Goal: Check status: Check status

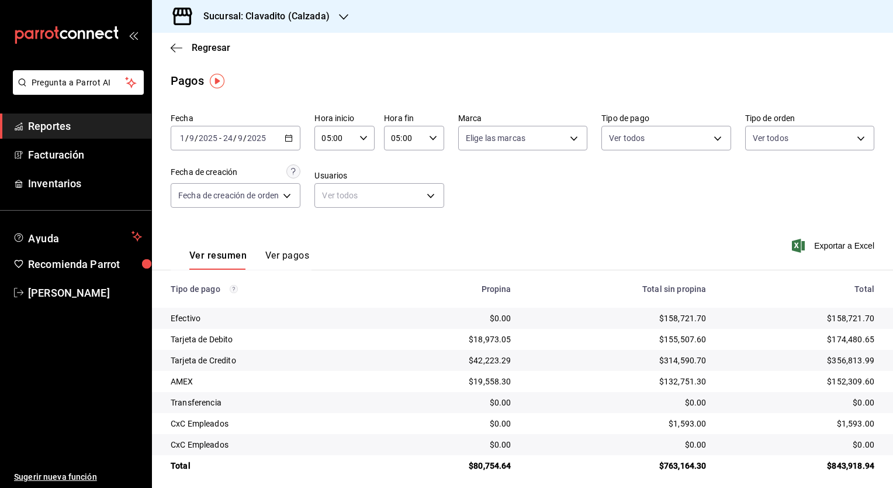
click at [303, 18] on h3 "Sucursal: Clavadito (Calzada)" at bounding box center [262, 16] width 136 height 14
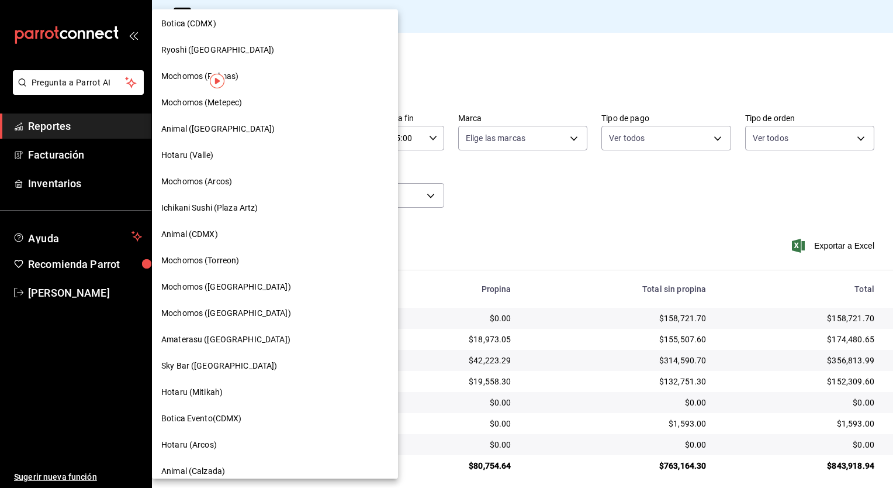
scroll to position [136, 0]
click at [265, 343] on div "Amaterasu ([GEOGRAPHIC_DATA])" at bounding box center [274, 339] width 227 height 12
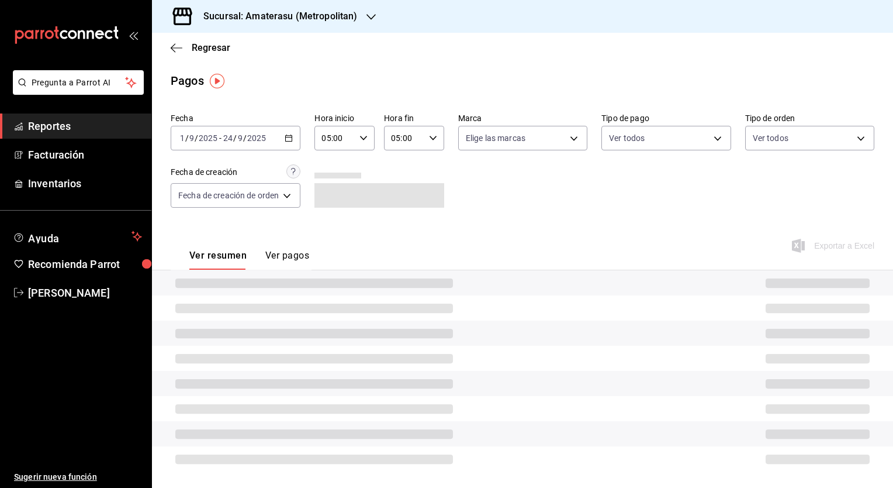
click at [291, 143] on div "[DATE] [DATE] - [DATE] [DATE]" at bounding box center [236, 138] width 130 height 25
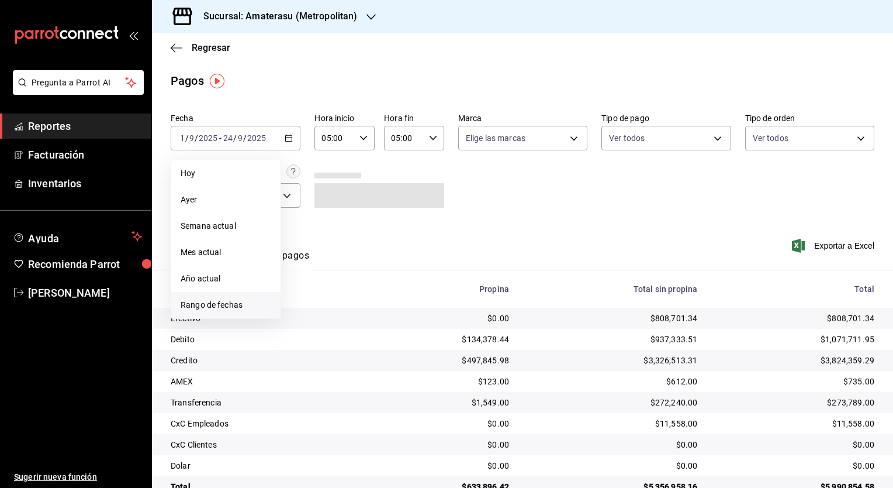
click at [240, 302] on span "Rango de fechas" at bounding box center [226, 305] width 91 height 12
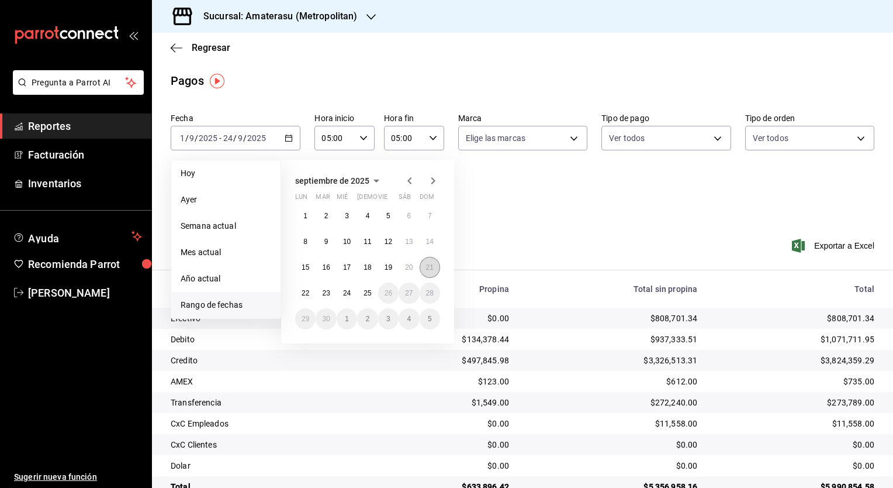
click at [432, 263] on abbr "21" at bounding box center [430, 267] width 8 height 8
click at [306, 293] on abbr "22" at bounding box center [306, 293] width 8 height 8
type input "00:00"
type input "23:59"
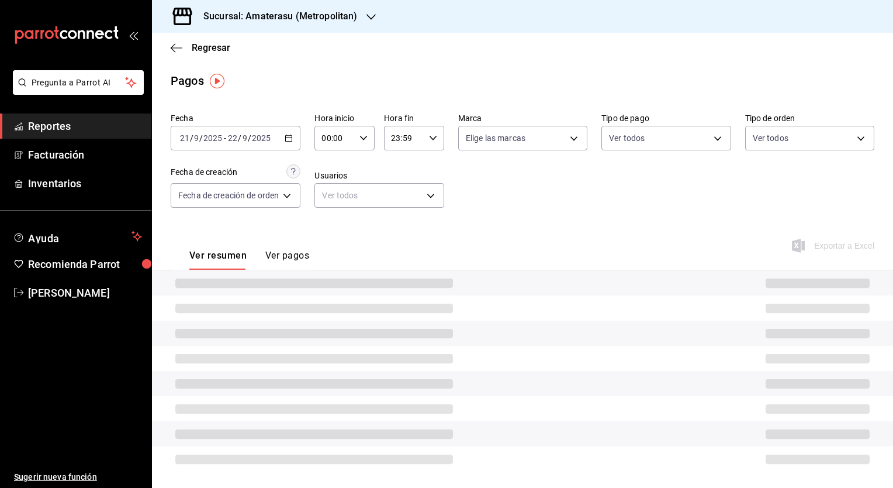
click at [369, 130] on div "00:00 Hora inicio" at bounding box center [345, 138] width 60 height 25
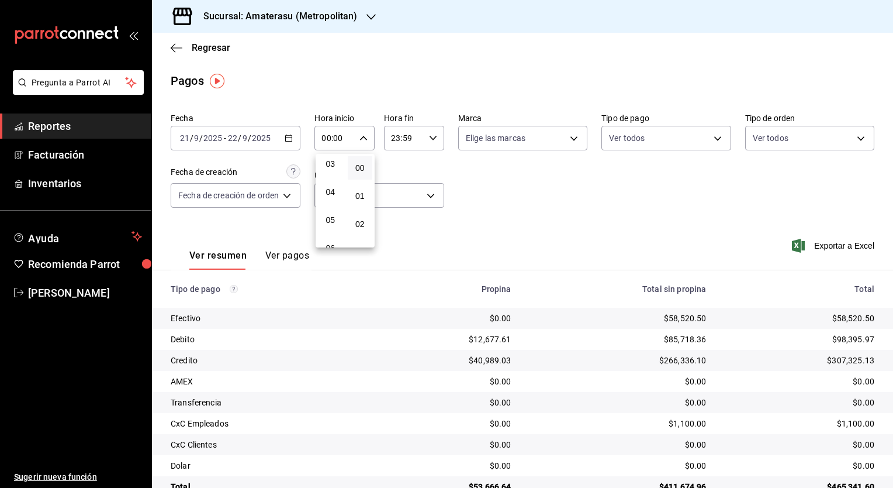
scroll to position [98, 0]
click at [337, 222] on button "05" at bounding box center [330, 209] width 25 height 23
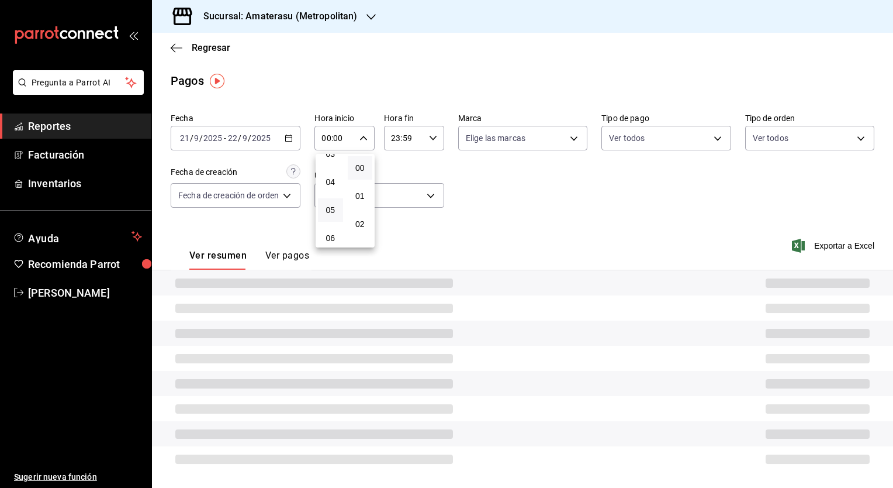
type input "05:00"
click at [434, 146] on div at bounding box center [446, 244] width 893 height 488
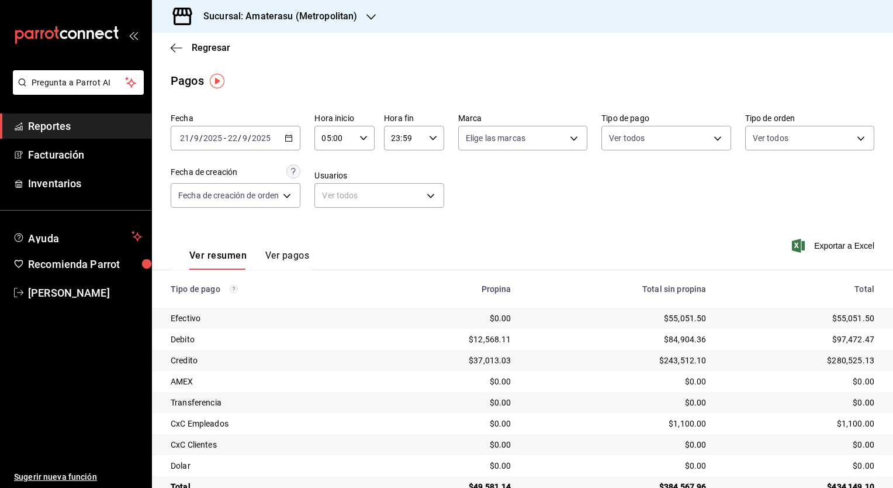
click at [434, 146] on div "23:59 Hora fin" at bounding box center [414, 138] width 60 height 25
drag, startPoint x: 399, startPoint y: 193, endPoint x: 400, endPoint y: 181, distance: 12.3
click at [400, 181] on div "00 01 02 03 04 05 06 07 08 09 10 11 12 13 14 15 16 17 18 19 20 21 22 23" at bounding box center [399, 201] width 30 height 94
click at [405, 174] on button "05" at bounding box center [398, 171] width 25 height 23
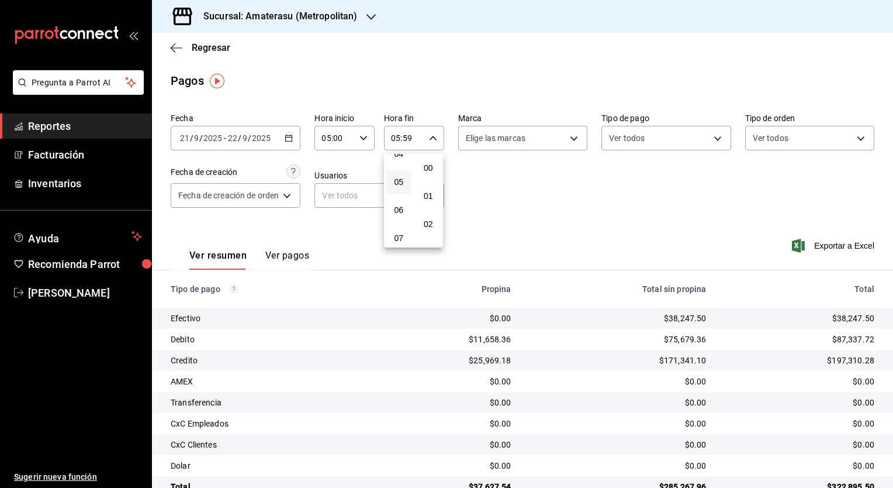
click at [423, 177] on button "00" at bounding box center [428, 167] width 25 height 23
type input "05:00"
click at [552, 312] on div at bounding box center [446, 244] width 893 height 488
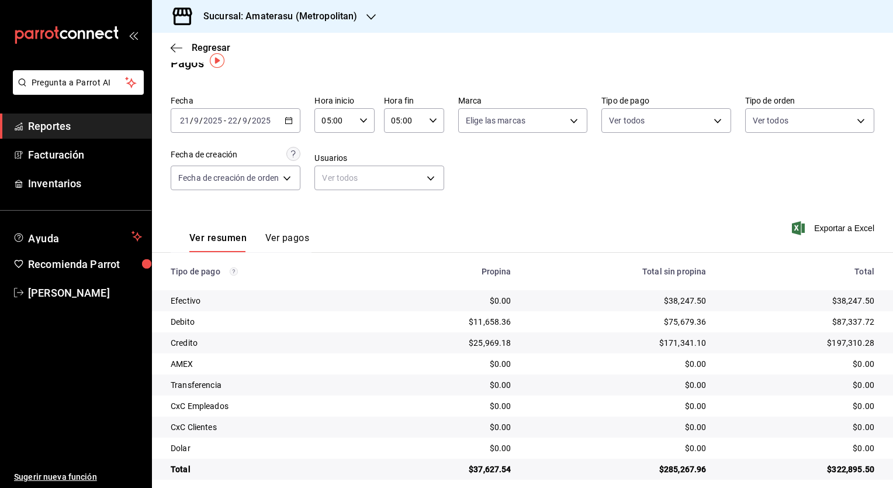
scroll to position [28, 0]
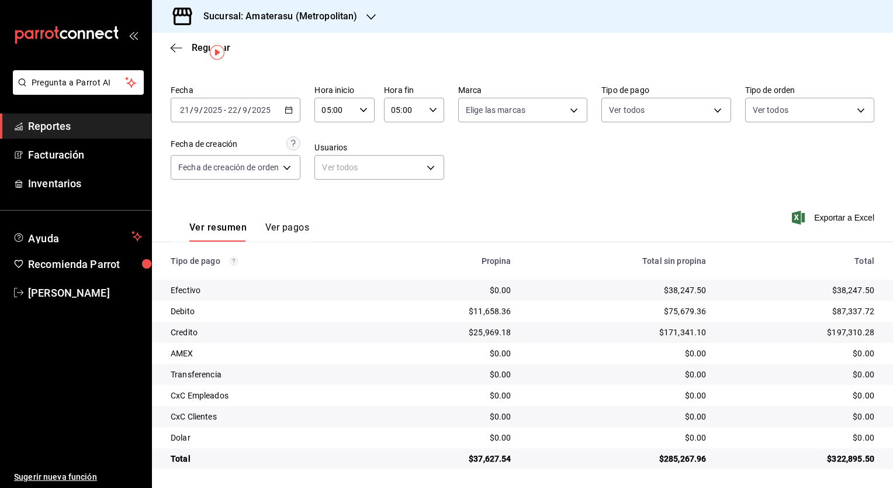
click at [441, 47] on div "Regresar" at bounding box center [522, 48] width 741 height 30
click at [319, 16] on h3 "Sucursal: Amaterasu (Metropolitan)" at bounding box center [275, 16] width 163 height 14
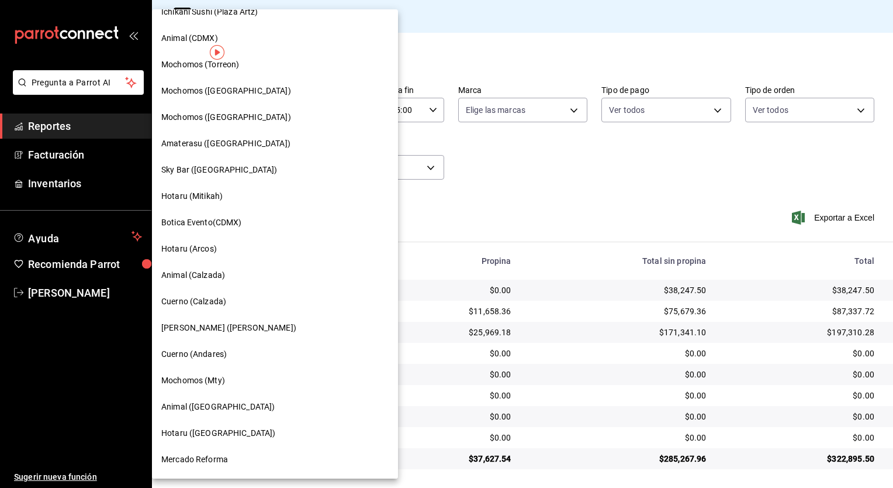
scroll to position [338, 0]
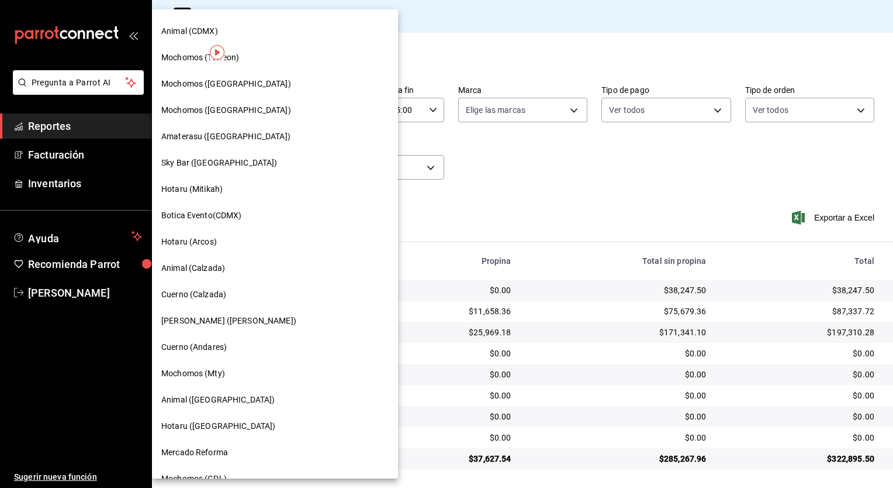
click at [206, 293] on span "Cuerno (Calzada)" at bounding box center [193, 294] width 65 height 12
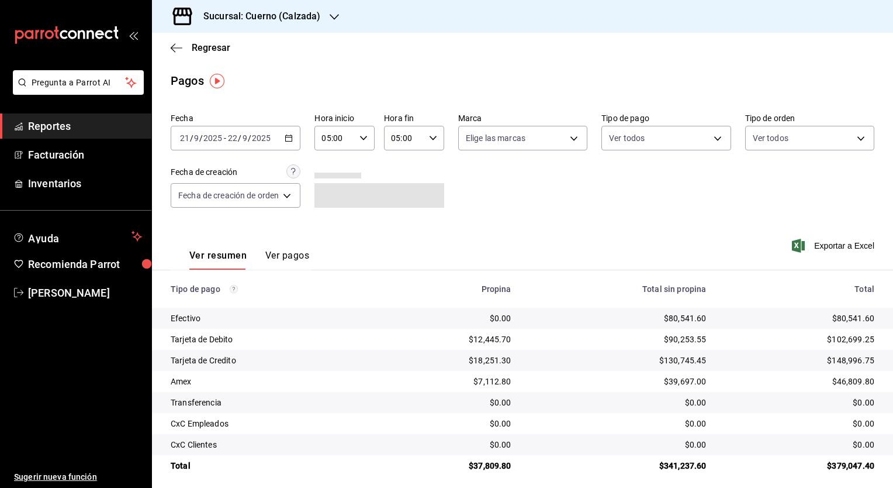
click at [290, 141] on icon "button" at bounding box center [289, 138] width 8 height 8
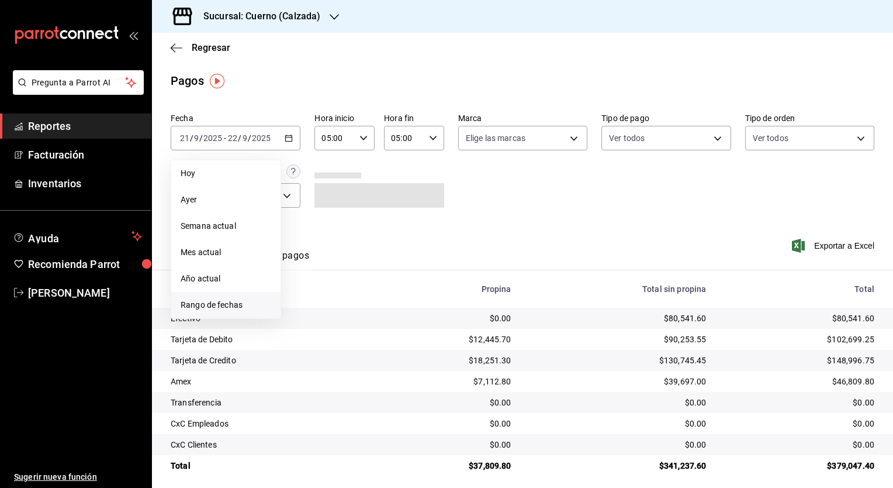
click at [224, 306] on span "Rango de fechas" at bounding box center [226, 305] width 91 height 12
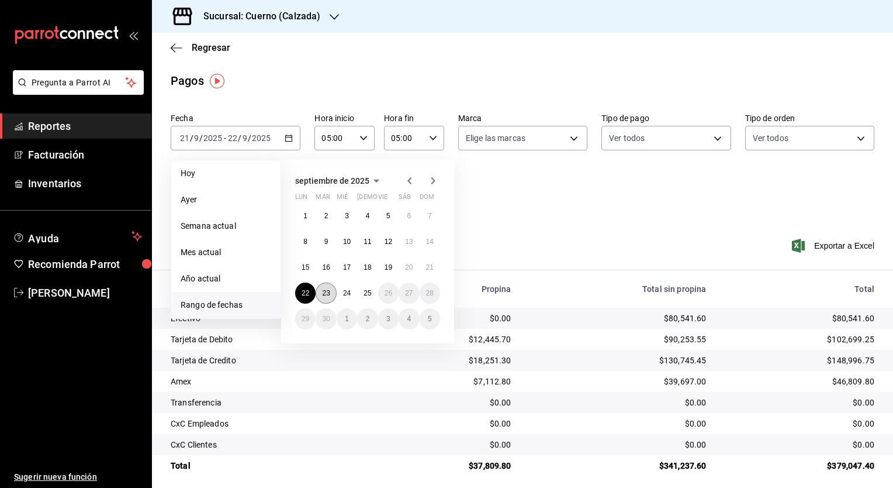
click at [326, 295] on abbr "23" at bounding box center [326, 293] width 8 height 8
type input "00:00"
type input "23:59"
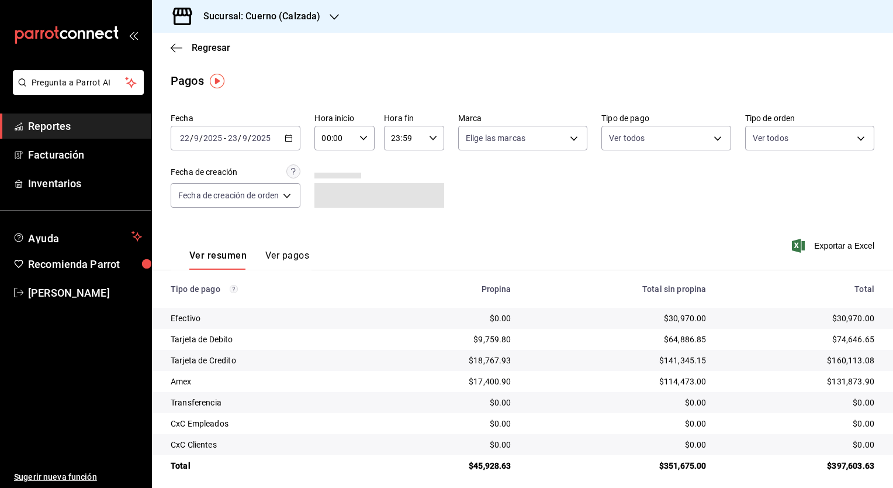
click at [363, 136] on icon "button" at bounding box center [364, 138] width 8 height 8
click at [323, 205] on button "05" at bounding box center [330, 196] width 25 height 23
type input "05:00"
click at [428, 143] on div at bounding box center [446, 244] width 893 height 488
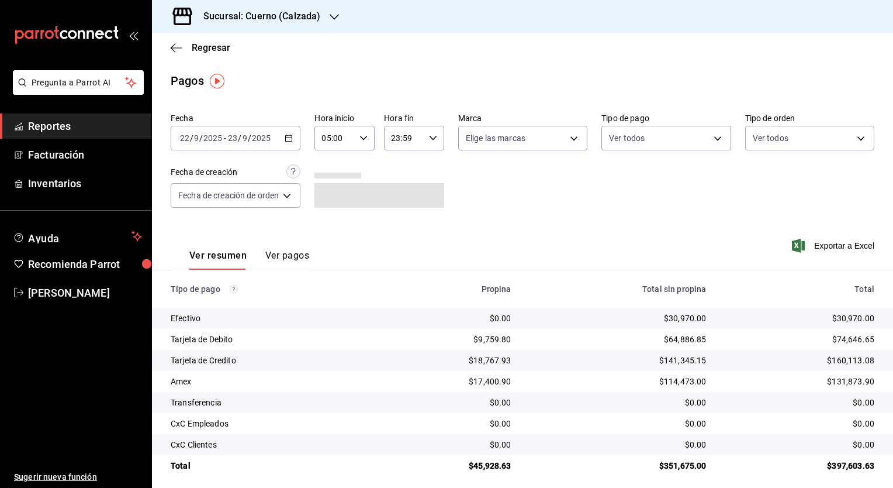
click at [430, 141] on icon "button" at bounding box center [433, 138] width 8 height 8
click at [398, 185] on span "05" at bounding box center [398, 179] width 11 height 9
click at [430, 173] on button "00" at bounding box center [428, 167] width 25 height 23
type input "05:00"
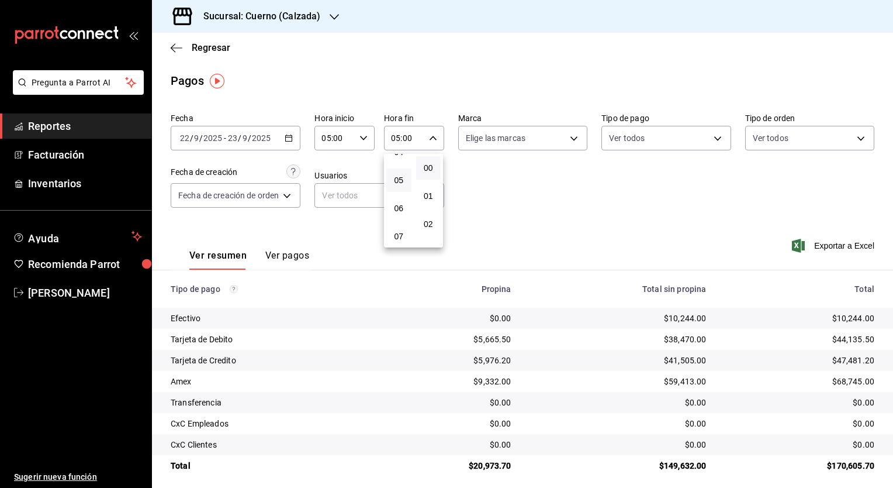
click at [465, 212] on div at bounding box center [446, 244] width 893 height 488
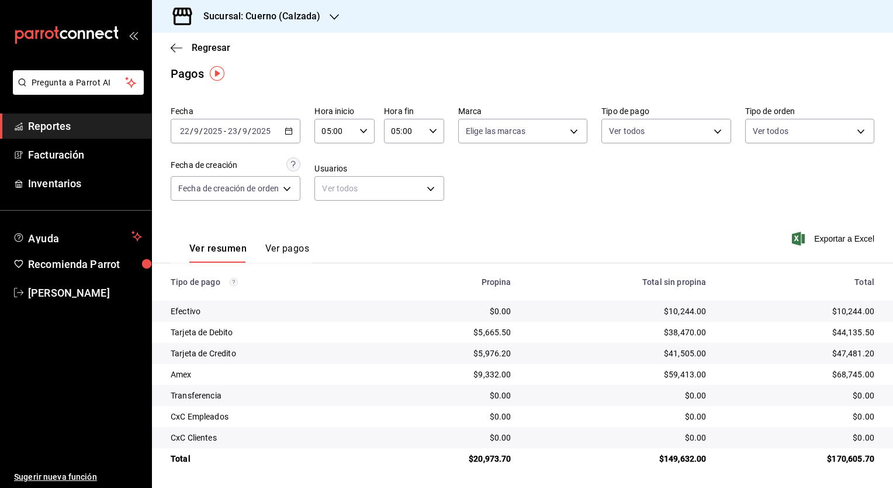
click at [292, 133] on icon "button" at bounding box center [289, 131] width 8 height 8
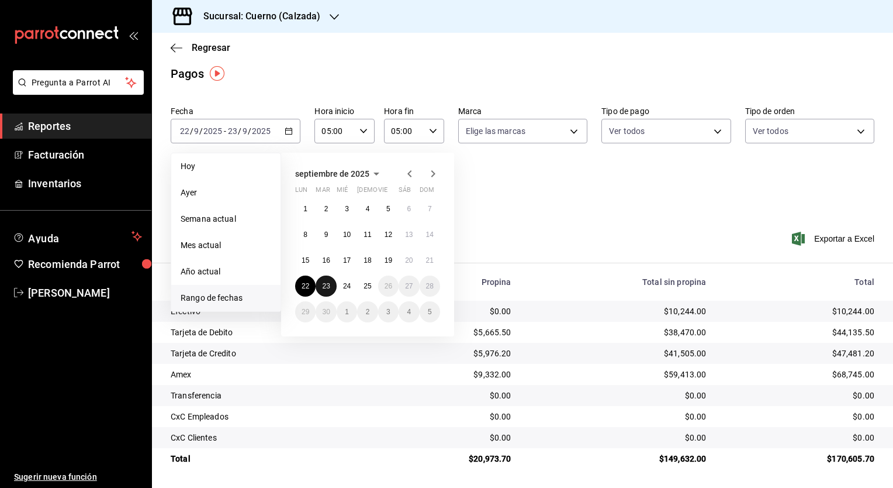
click at [330, 282] on abbr "23" at bounding box center [326, 286] width 8 height 8
click at [337, 284] on button "24" at bounding box center [347, 285] width 20 height 21
type input "00:00"
type input "23:59"
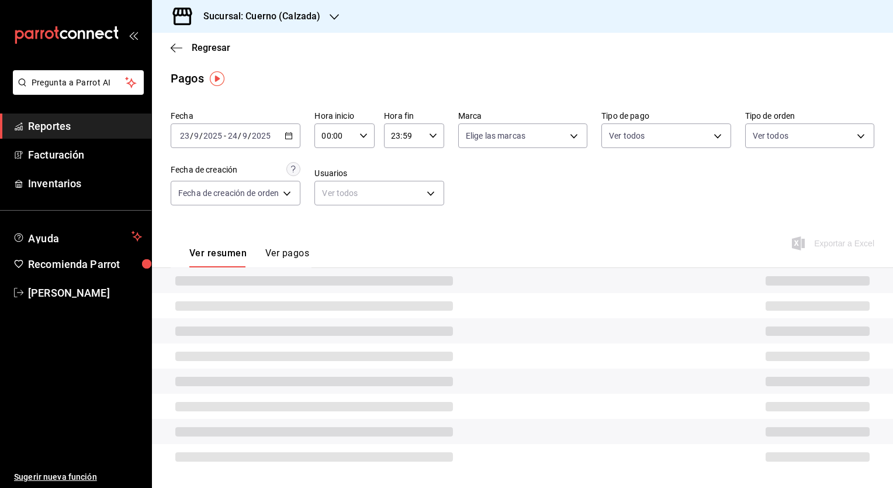
scroll to position [2, 0]
click at [367, 138] on icon "button" at bounding box center [364, 136] width 8 height 8
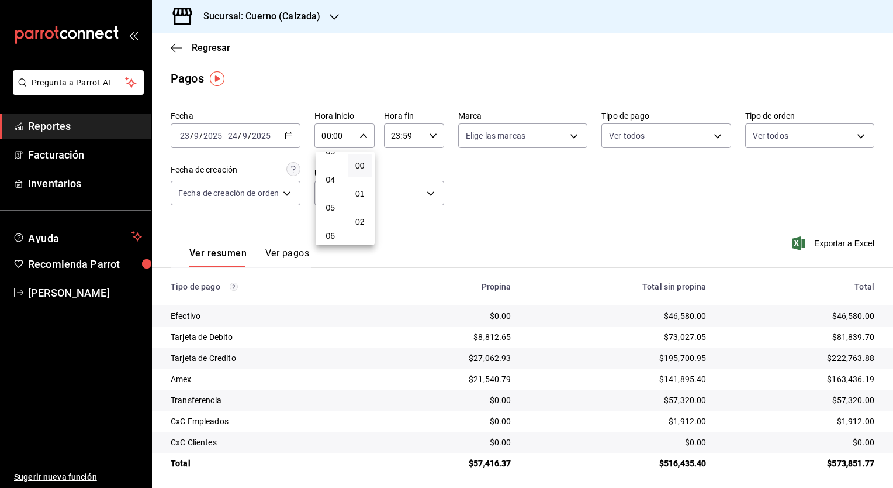
scroll to position [100, 0]
click at [334, 207] on span "05" at bounding box center [330, 205] width 11 height 9
type input "05:00"
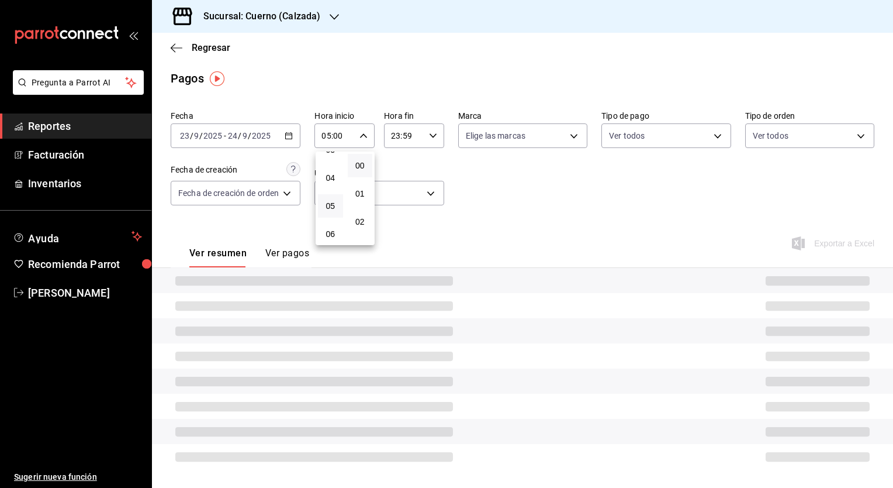
click at [423, 147] on div at bounding box center [446, 244] width 893 height 488
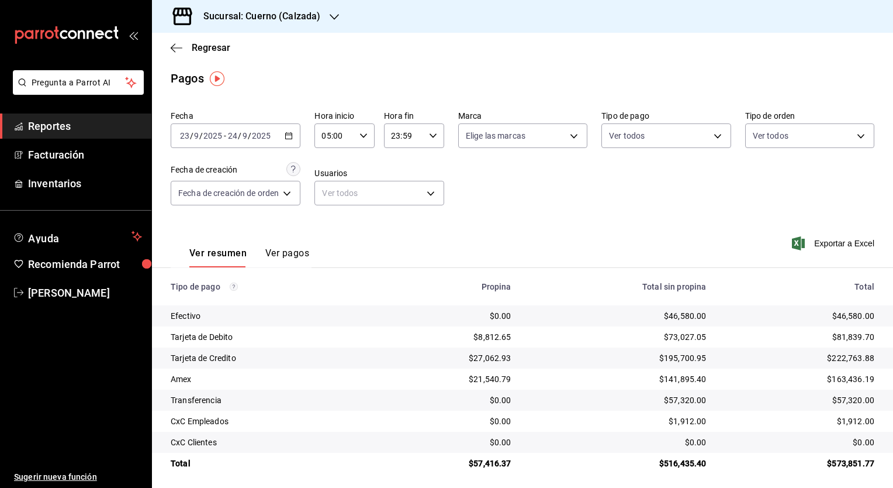
click at [432, 141] on div "23:59 Hora fin" at bounding box center [414, 135] width 60 height 25
click at [403, 189] on span "05" at bounding box center [398, 187] width 11 height 9
click at [433, 172] on button "00" at bounding box center [428, 165] width 25 height 23
type input "05:00"
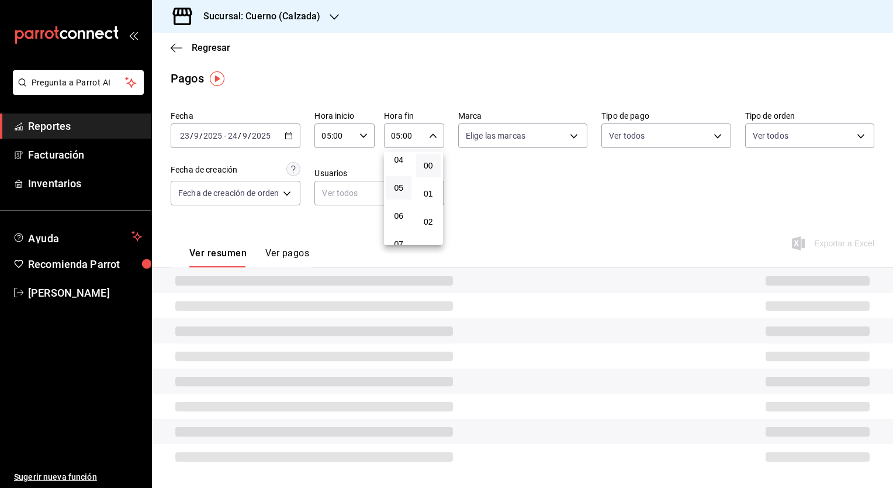
click at [529, 210] on div at bounding box center [446, 244] width 893 height 488
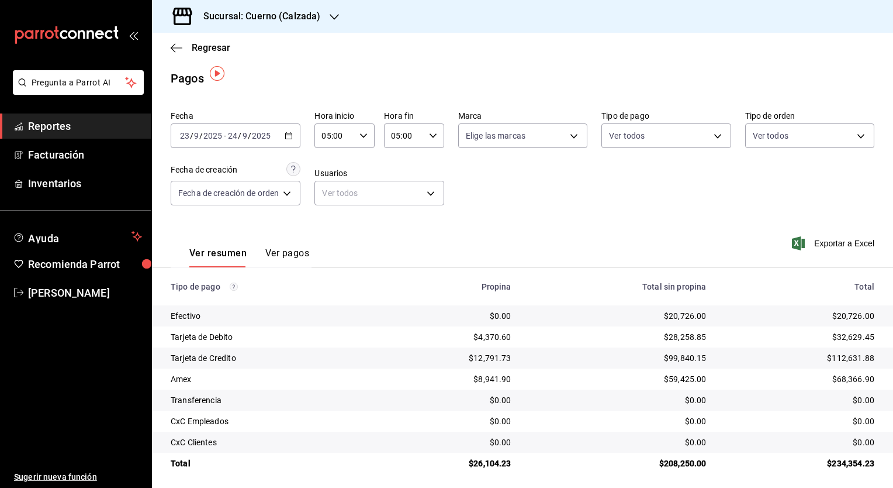
scroll to position [7, 0]
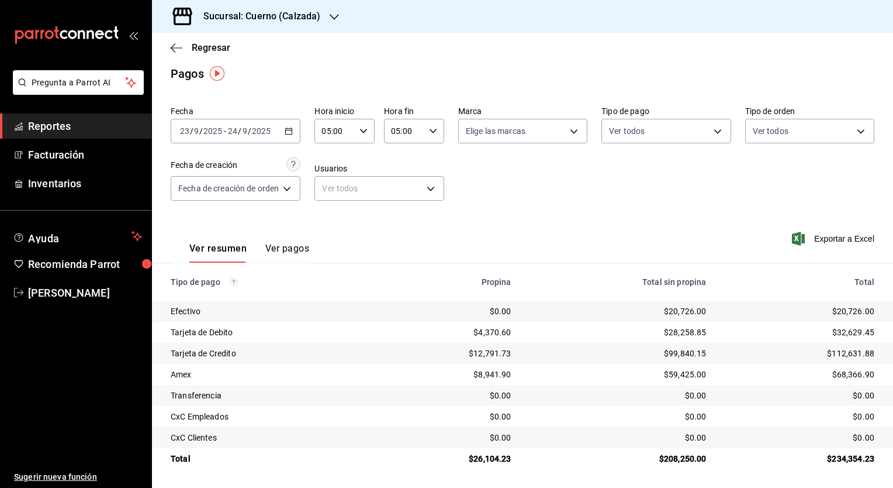
click at [283, 13] on h3 "Sucursal: Cuerno (Calzada)" at bounding box center [257, 16] width 126 height 14
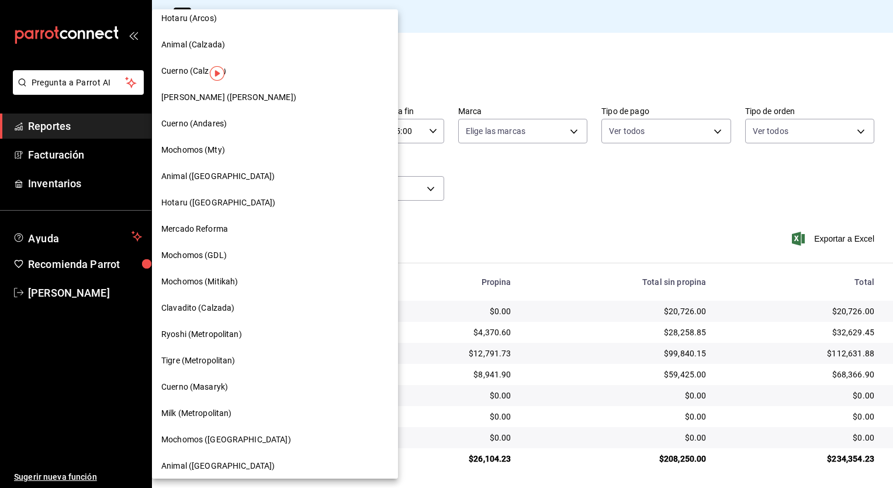
scroll to position [592, 0]
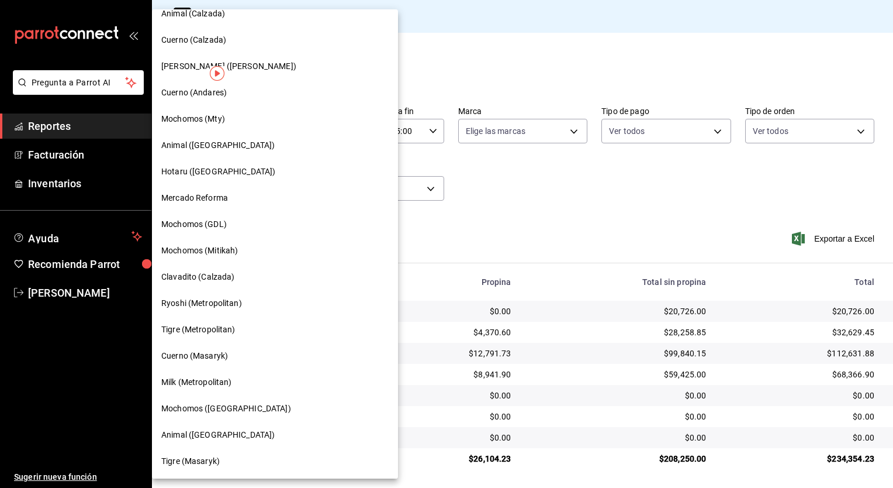
click at [222, 357] on span "Cuerno (Masaryk)" at bounding box center [194, 356] width 67 height 12
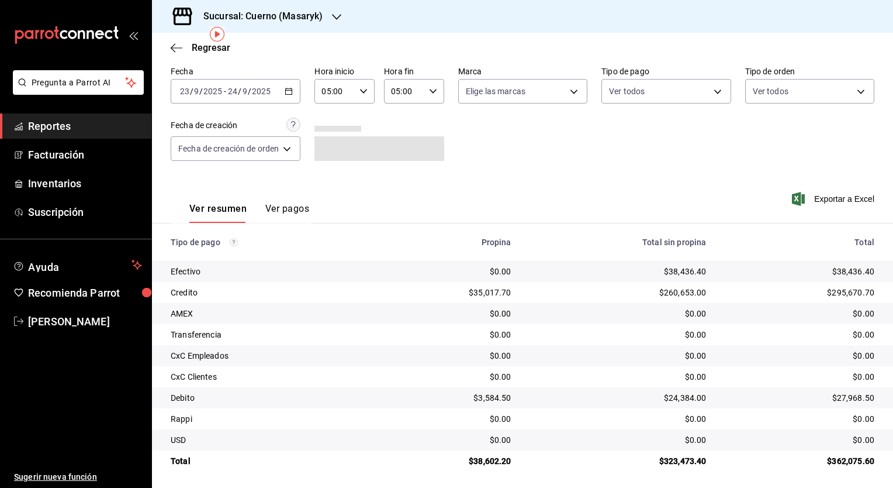
scroll to position [44, 0]
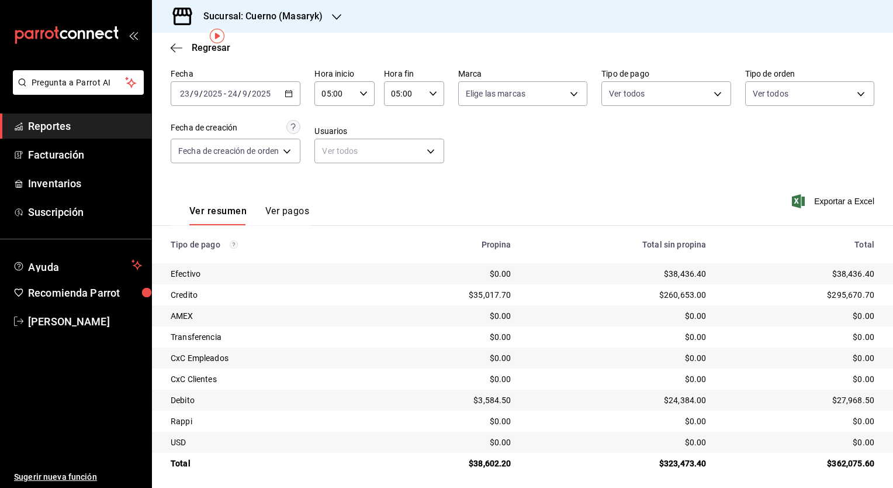
click at [506, 200] on div "Ver resumen Ver pagos Exportar a Excel" at bounding box center [522, 208] width 741 height 62
click at [288, 95] on icon "button" at bounding box center [289, 93] width 8 height 8
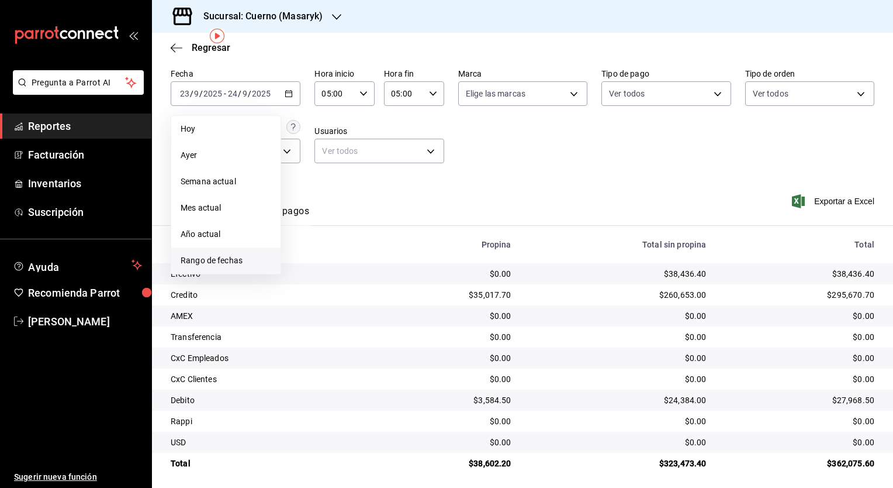
click at [227, 264] on span "Rango de fechas" at bounding box center [226, 260] width 91 height 12
click at [311, 246] on button "22" at bounding box center [305, 248] width 20 height 21
click at [318, 246] on button "23" at bounding box center [326, 248] width 20 height 21
type input "00:00"
type input "23:59"
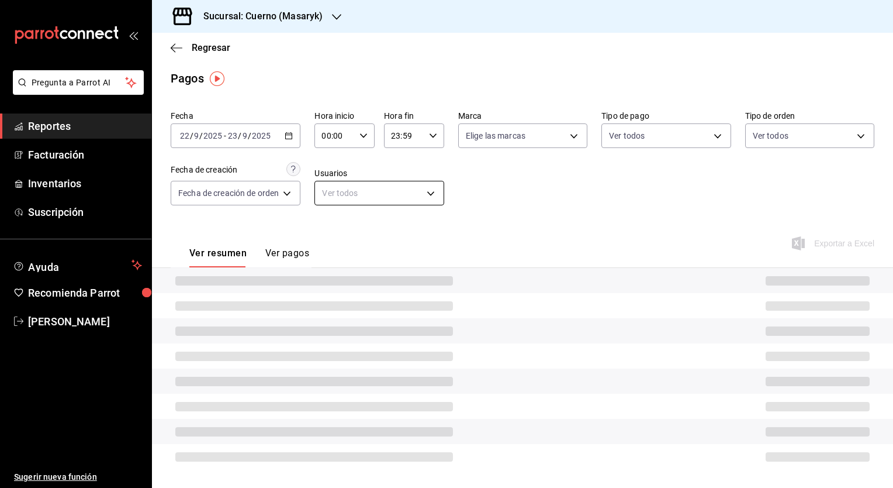
scroll to position [44, 0]
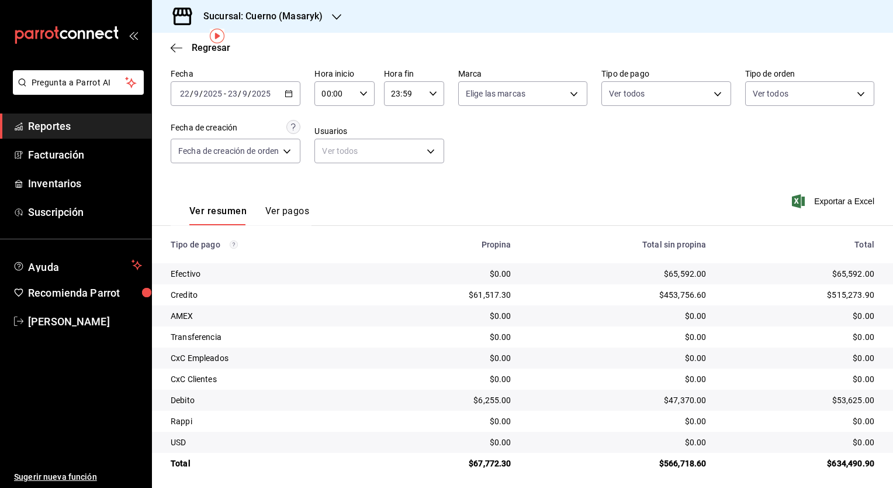
click at [360, 94] on icon "button" at bounding box center [364, 93] width 8 height 8
click at [332, 160] on button "05" at bounding box center [330, 151] width 25 height 23
type input "05:00"
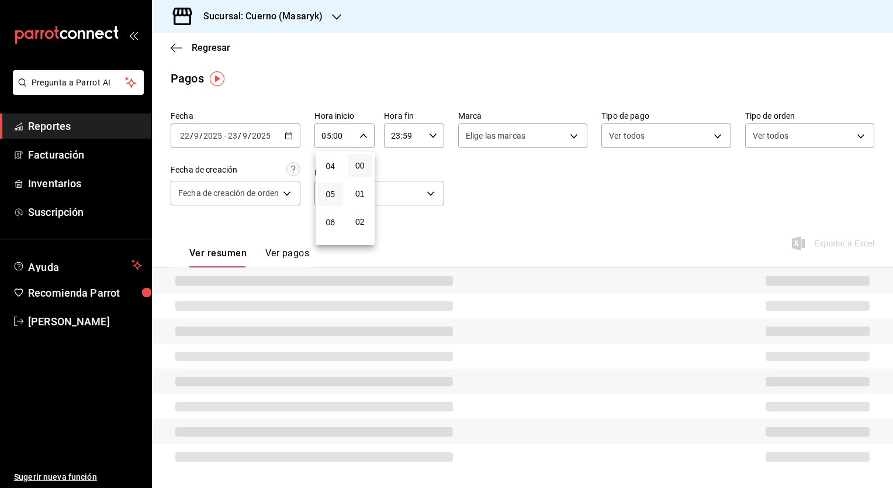
click at [430, 132] on div at bounding box center [446, 244] width 893 height 488
click at [433, 137] on icon "button" at bounding box center [433, 136] width 8 height 8
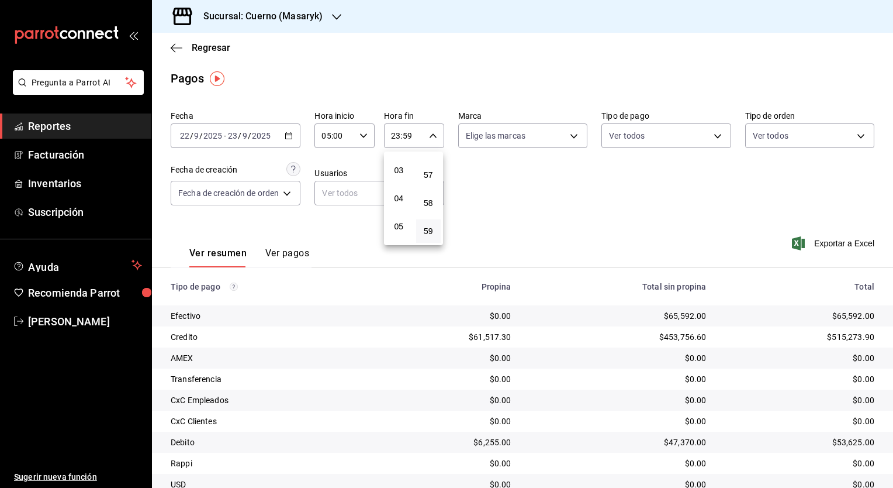
scroll to position [80, 0]
click at [398, 225] on span "05" at bounding box center [398, 225] width 11 height 9
click at [431, 172] on button "00" at bounding box center [428, 165] width 25 height 23
type input "05:00"
click at [561, 226] on div at bounding box center [446, 244] width 893 height 488
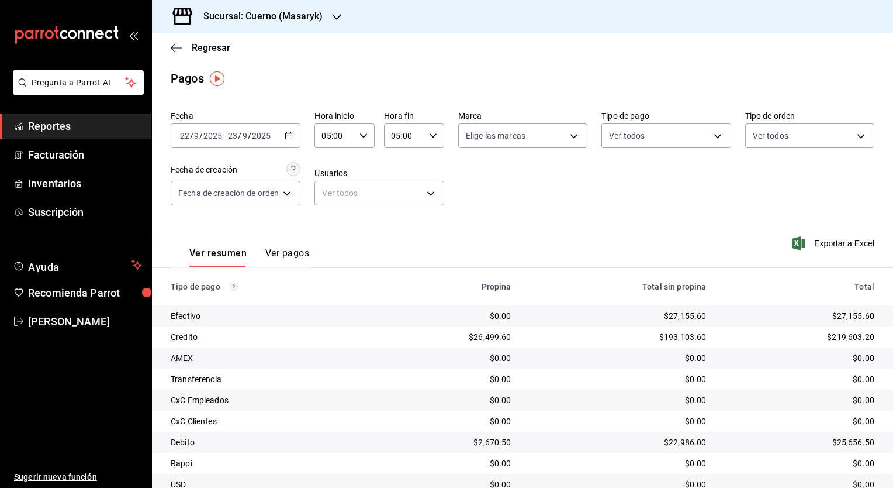
scroll to position [49, 0]
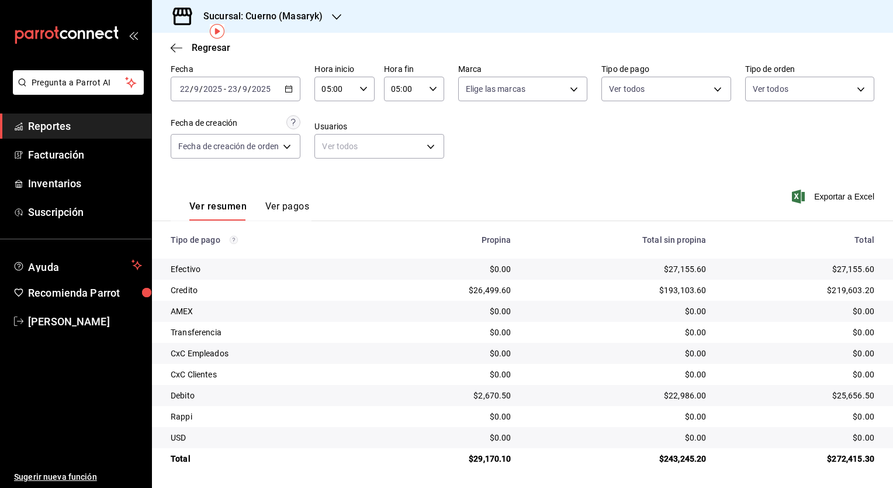
click at [624, 147] on div "Fecha [DATE] [DATE] - [DATE] [DATE] Hora inicio 05:00 Hora inicio Hora fin 05:0…" at bounding box center [523, 115] width 704 height 113
click at [290, 85] on icon "button" at bounding box center [289, 89] width 8 height 8
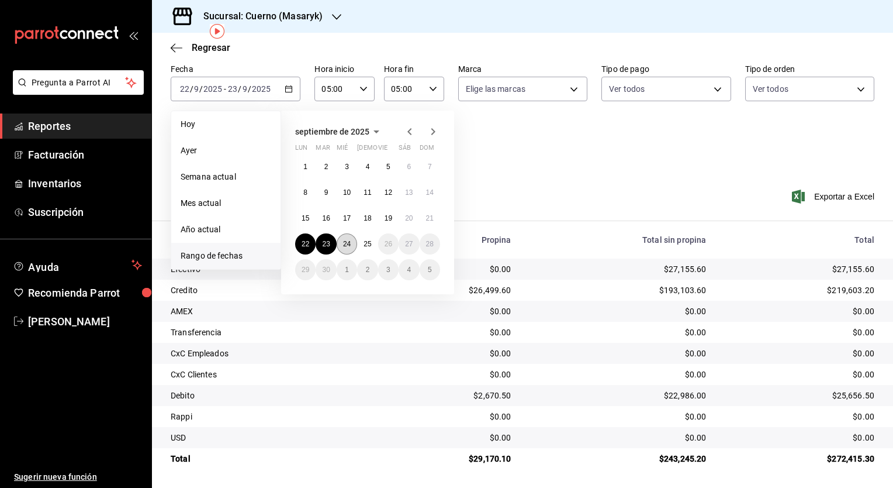
click at [344, 242] on abbr "24" at bounding box center [347, 244] width 8 height 8
click at [365, 247] on button "25" at bounding box center [367, 243] width 20 height 21
type input "00:00"
type input "23:59"
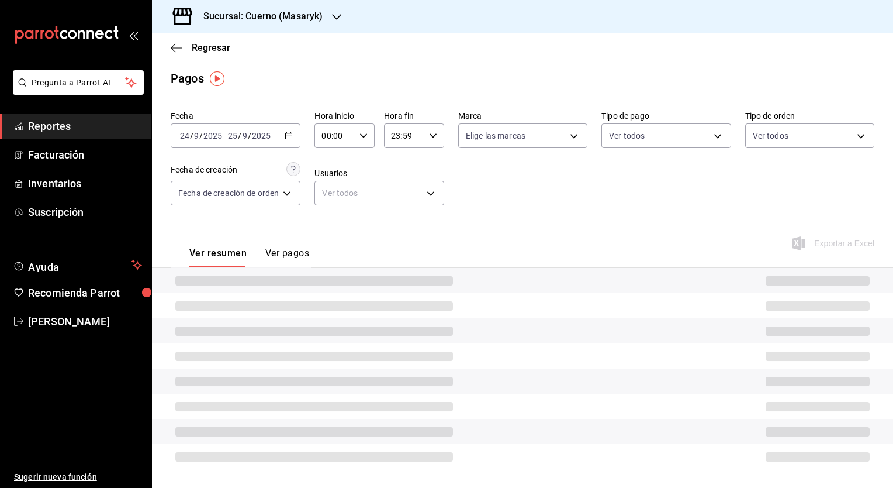
scroll to position [49, 0]
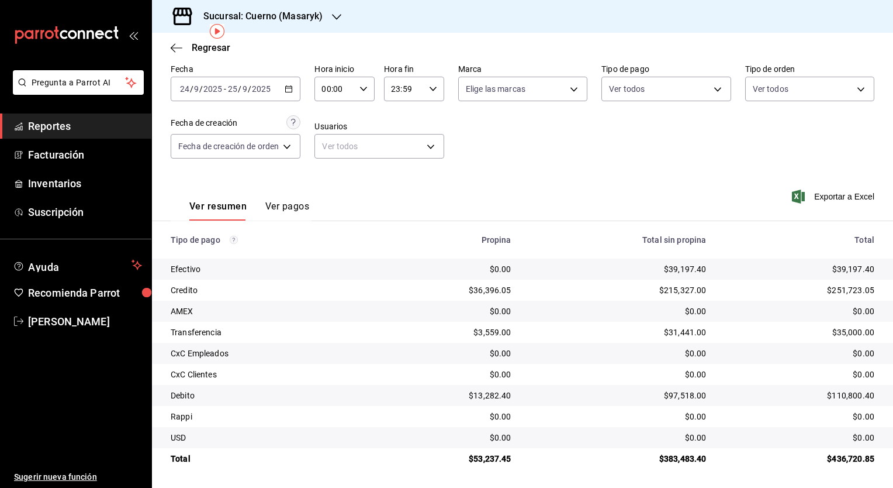
click at [365, 86] on icon "button" at bounding box center [364, 89] width 8 height 8
click at [337, 149] on button "05" at bounding box center [330, 149] width 25 height 23
type input "05:00"
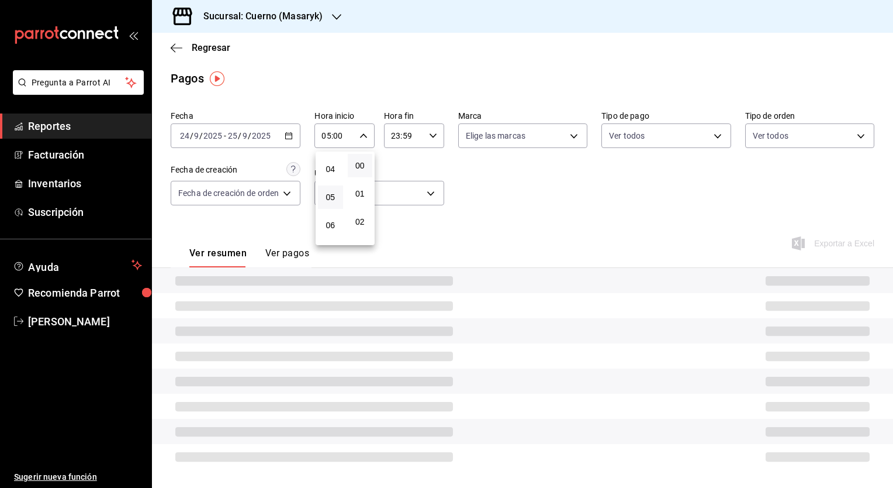
click at [429, 136] on div at bounding box center [446, 244] width 893 height 488
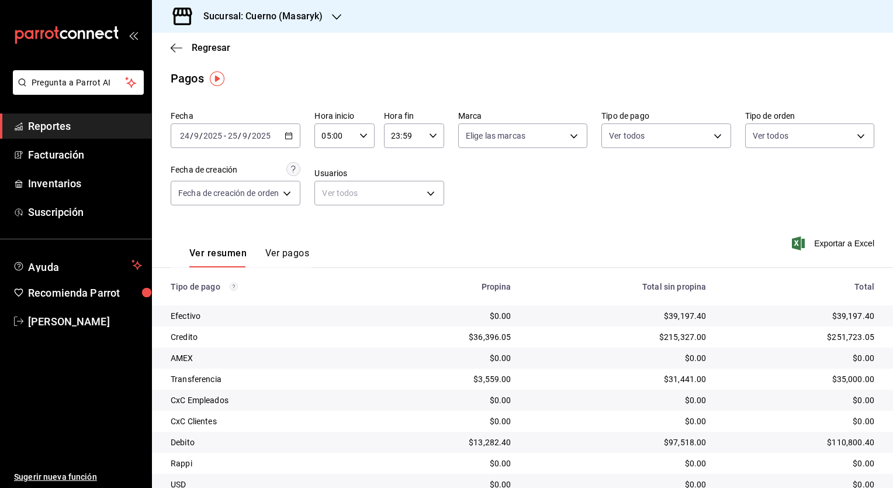
click at [429, 136] on icon "button" at bounding box center [433, 136] width 8 height 8
click at [396, 209] on span "05" at bounding box center [398, 206] width 11 height 9
click at [429, 170] on span "00" at bounding box center [428, 165] width 11 height 9
type input "05:00"
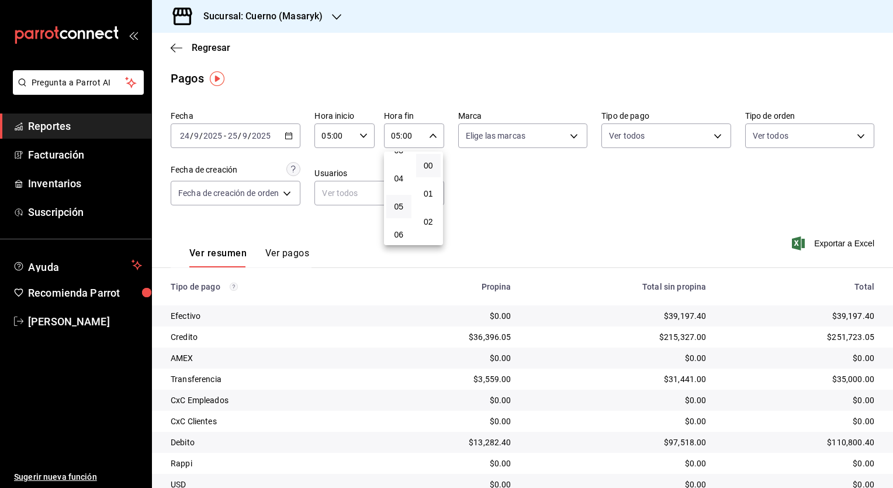
click at [554, 309] on div at bounding box center [446, 244] width 893 height 488
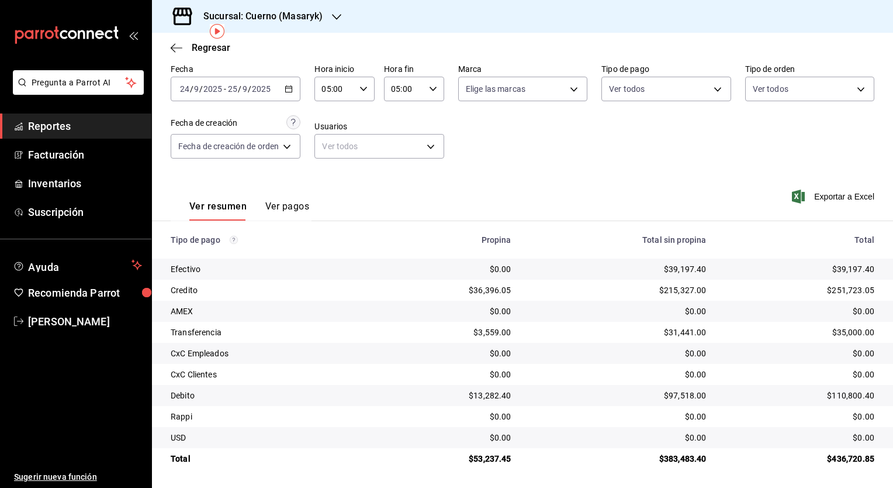
scroll to position [49, 0]
click at [618, 130] on div "Fecha [DATE] [DATE] - [DATE] [DATE] Hora inicio 05:00 Hora inicio Hora fin 05:0…" at bounding box center [523, 115] width 704 height 113
click at [309, 21] on h3 "Sucursal: Cuerno (Masaryk)" at bounding box center [258, 16] width 129 height 14
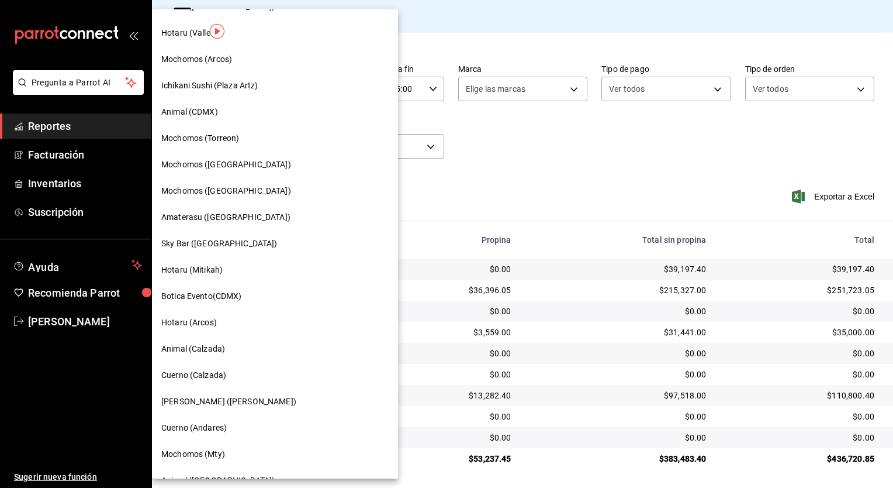
scroll to position [257, 0]
click at [206, 372] on span "Cuerno (Calzada)" at bounding box center [193, 375] width 65 height 12
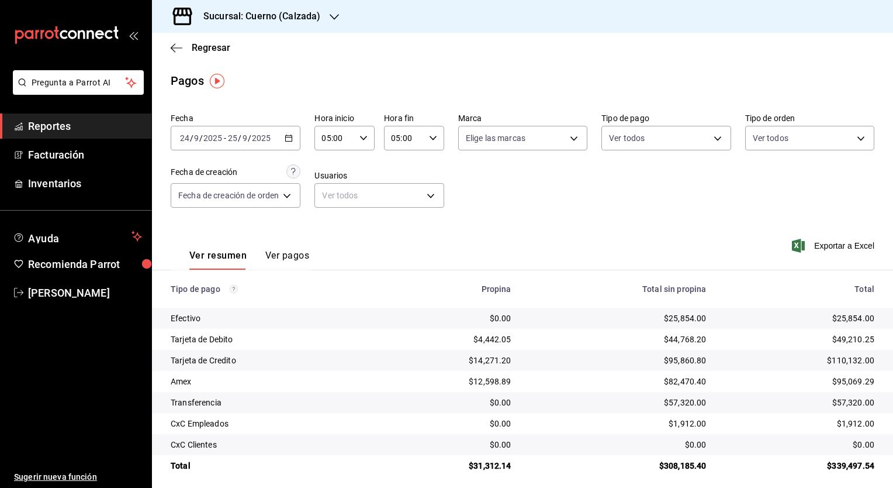
click at [298, 8] on div "Sucursal: Cuerno (Calzada)" at bounding box center [252, 16] width 182 height 33
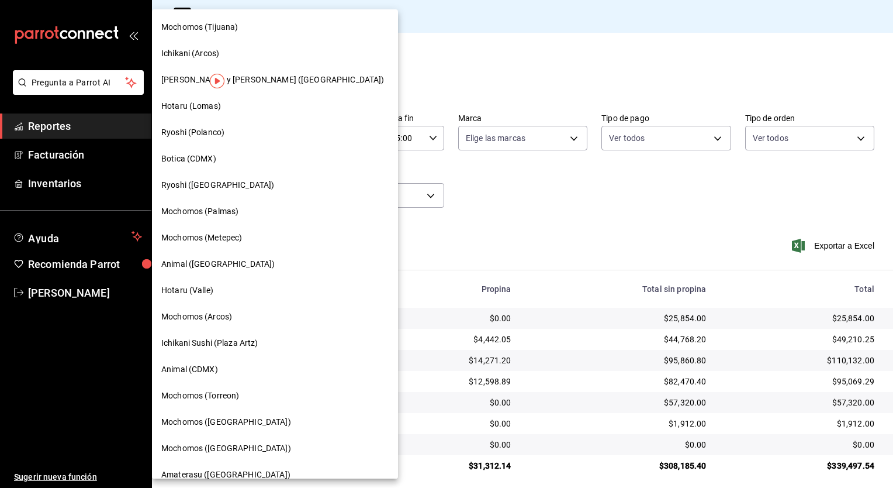
click at [250, 151] on div "Botica (CDMX)" at bounding box center [275, 159] width 246 height 26
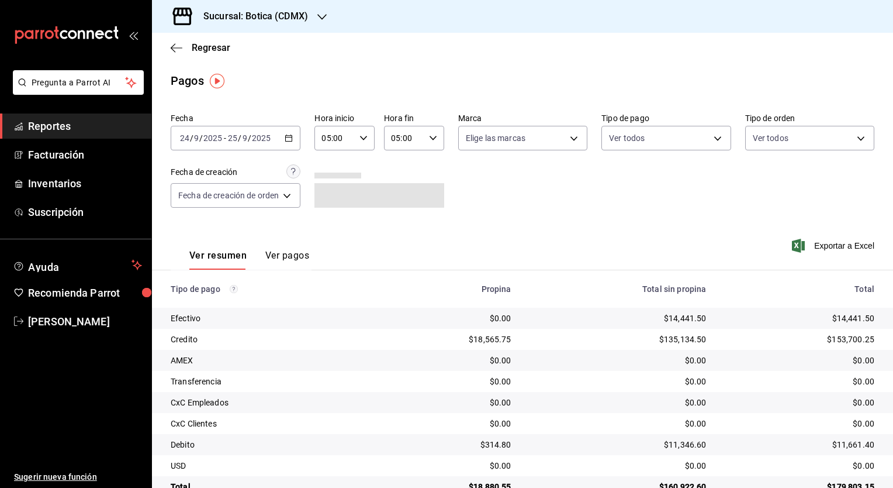
scroll to position [28, 0]
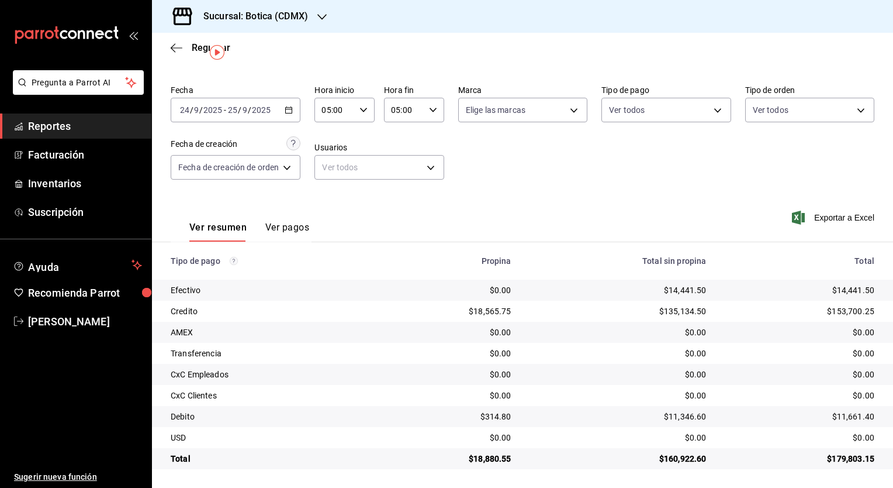
click at [292, 115] on div "[DATE] [DATE] - [DATE] [DATE]" at bounding box center [236, 110] width 130 height 25
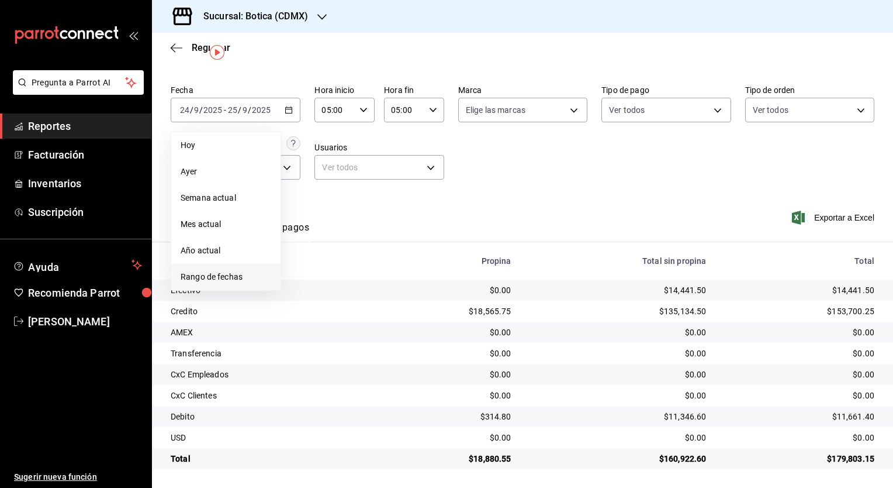
click at [221, 277] on span "Rango de fechas" at bounding box center [226, 277] width 91 height 12
click at [308, 264] on abbr "22" at bounding box center [306, 265] width 8 height 8
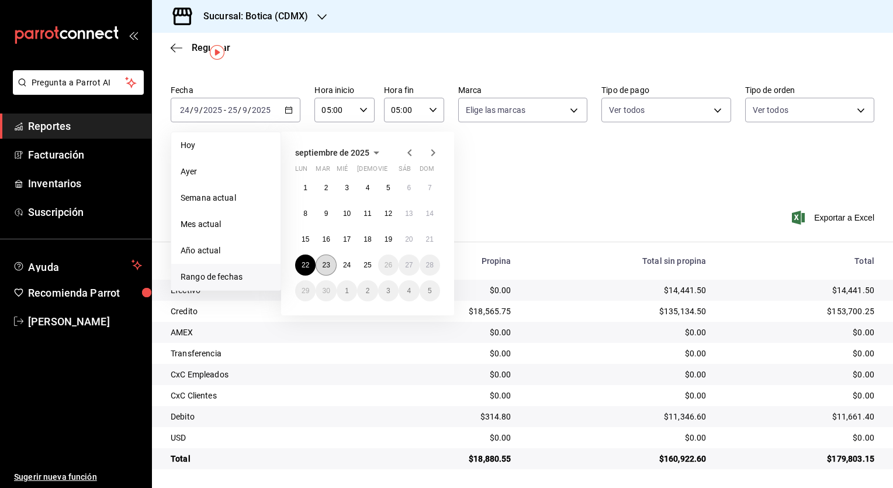
click at [322, 264] on button "23" at bounding box center [326, 264] width 20 height 21
type input "00:00"
type input "23:59"
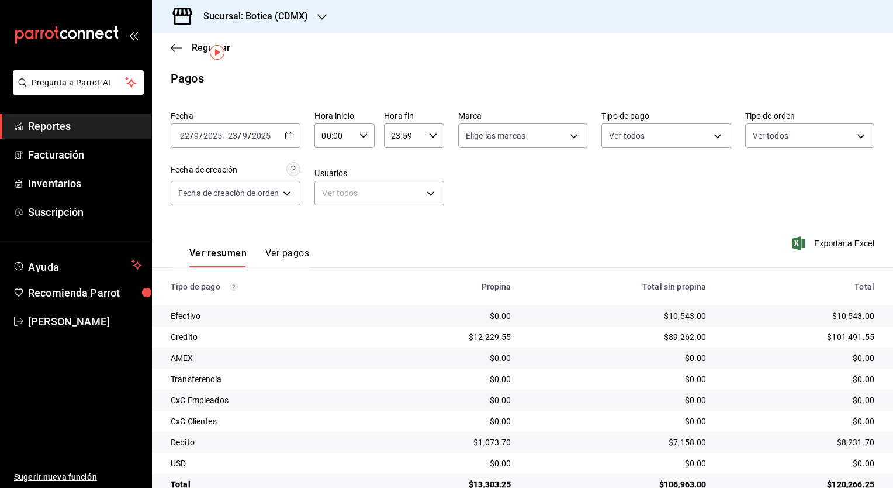
scroll to position [28, 0]
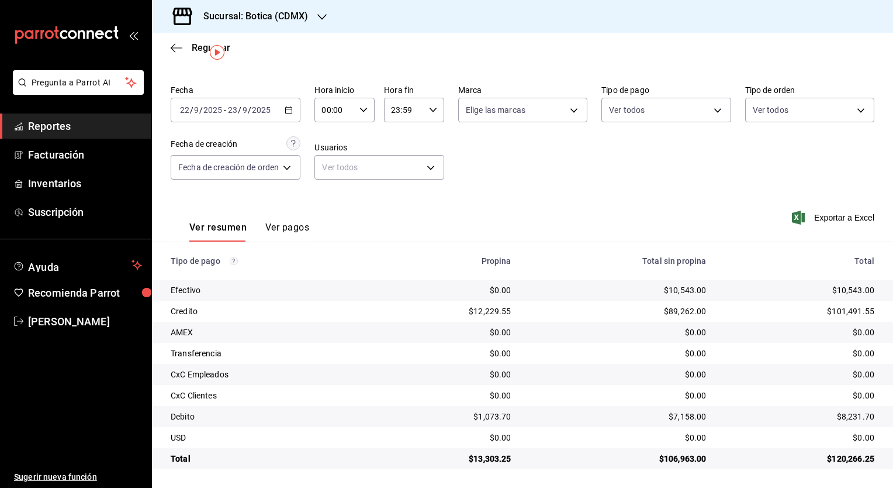
click at [362, 110] on icon "button" at bounding box center [364, 110] width 8 height 8
click at [332, 191] on button "05" at bounding box center [330, 183] width 25 height 23
type input "05:00"
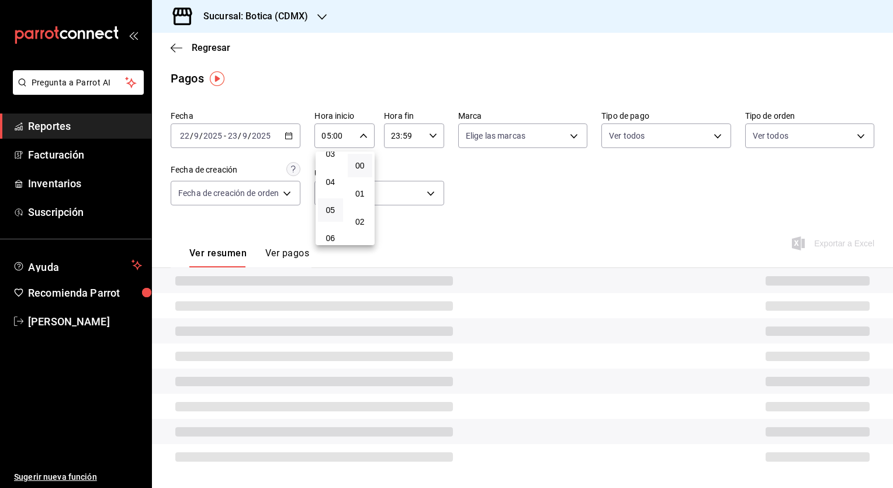
scroll to position [2, 0]
click at [433, 129] on div at bounding box center [446, 244] width 893 height 488
click at [429, 138] on icon "button" at bounding box center [433, 136] width 8 height 8
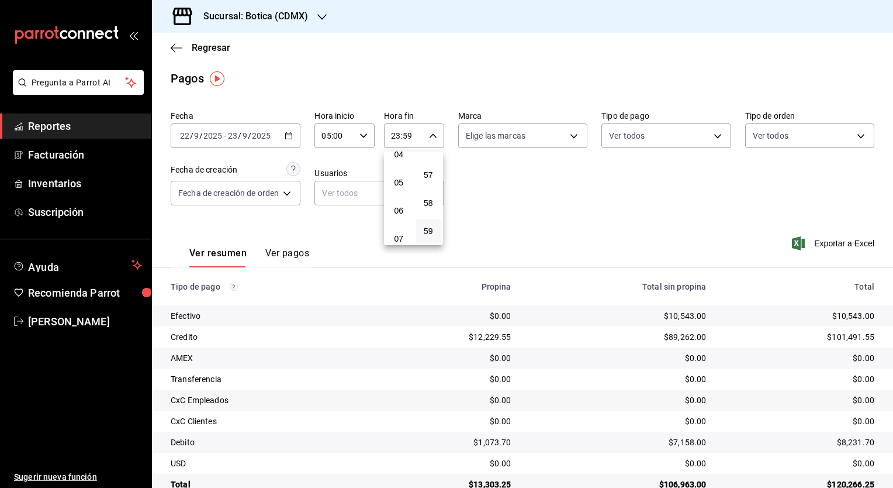
scroll to position [123, 0]
click at [404, 180] on span "05" at bounding box center [398, 182] width 11 height 9
click at [433, 171] on button "00" at bounding box center [428, 165] width 25 height 23
type input "05:00"
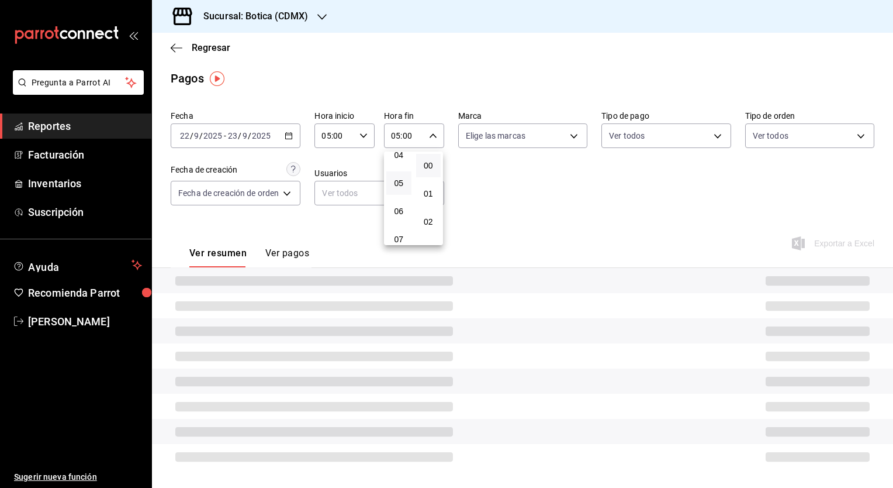
click at [541, 198] on div at bounding box center [446, 244] width 893 height 488
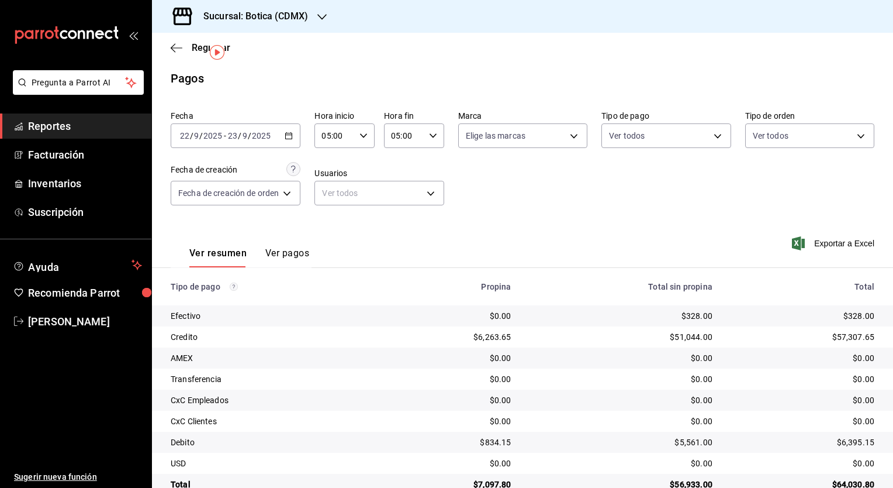
scroll to position [28, 0]
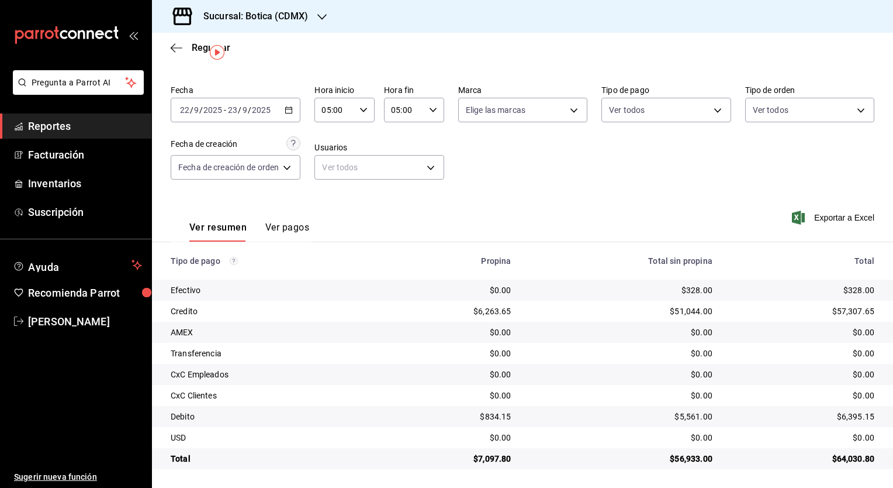
click at [286, 8] on div "Sucursal: Botica (CDMX)" at bounding box center [246, 16] width 170 height 33
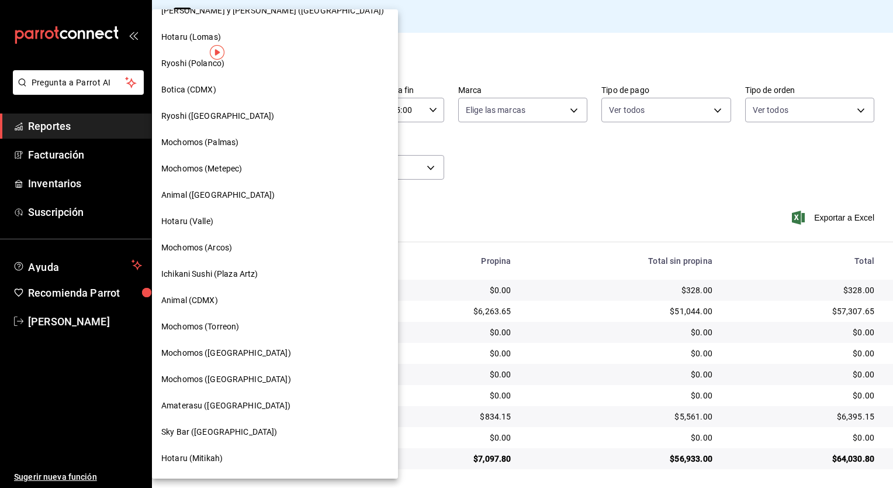
scroll to position [70, 0]
click at [230, 329] on span "Mochomos (Torreon)" at bounding box center [200, 325] width 78 height 12
